Goal: Transaction & Acquisition: Subscribe to service/newsletter

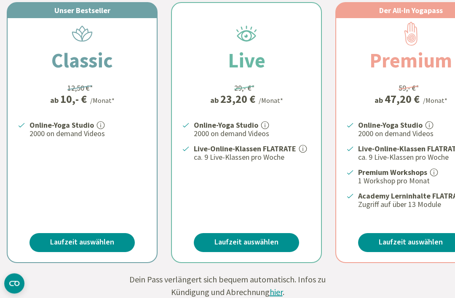
scroll to position [248, 0]
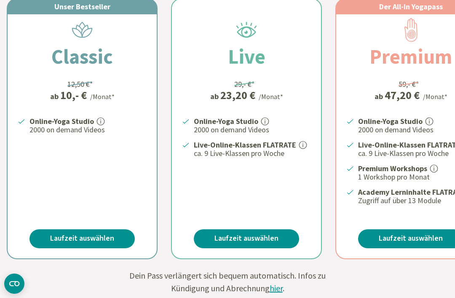
click at [54, 244] on link "Laufzeit auswählen" at bounding box center [81, 238] width 105 height 19
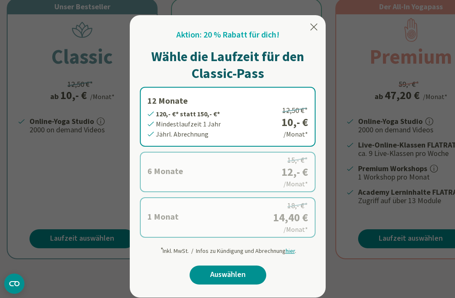
click at [163, 168] on label "6 Monate 72,- €* statt 90,- €* Mindestlaufzeit 6 Monate Halbjährl. Abrechnung 1…" at bounding box center [228, 172] width 176 height 40
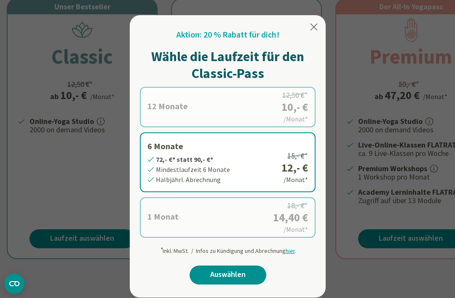
click at [236, 280] on link "Auswählen" at bounding box center [228, 274] width 77 height 19
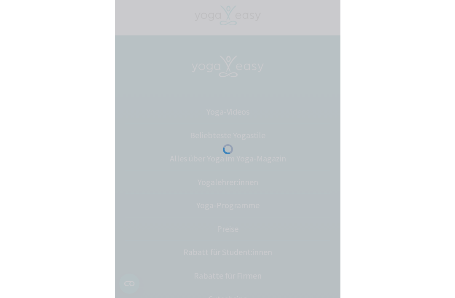
scroll to position [107, 0]
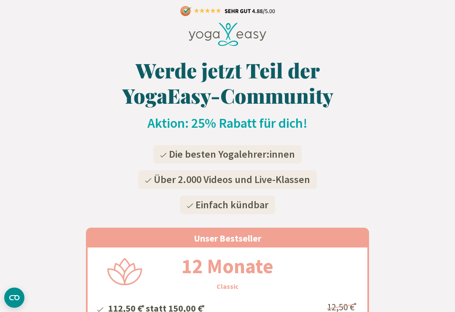
click at [408, 47] on div at bounding box center [227, 36] width 455 height 36
